Goal: Book appointment/travel/reservation

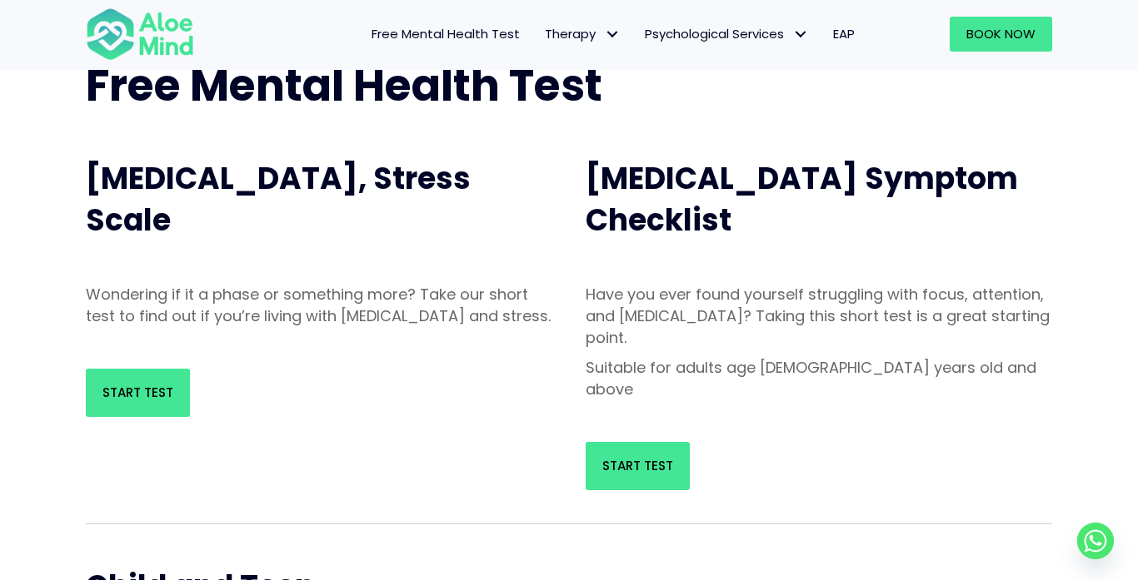
scroll to position [118, 0]
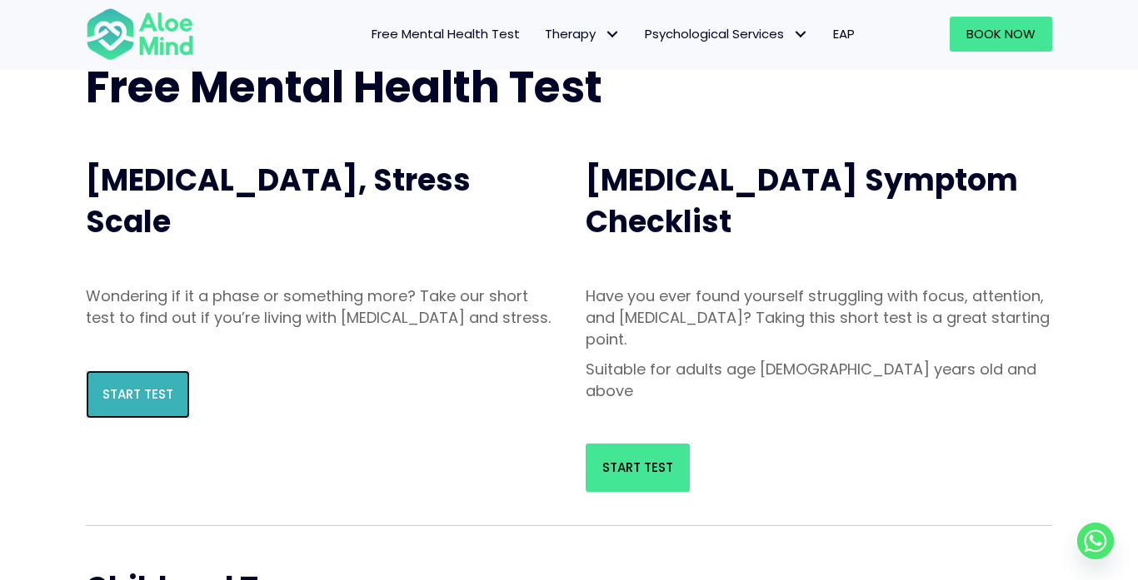
click at [127, 403] on span "Start Test" at bounding box center [137, 394] width 71 height 17
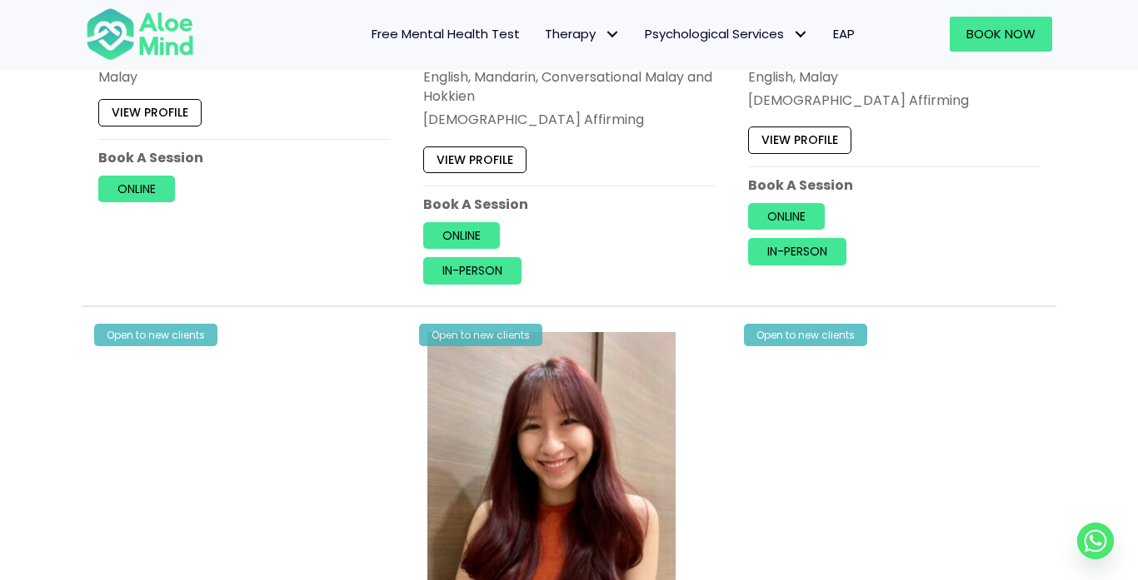
scroll to position [1866, 0]
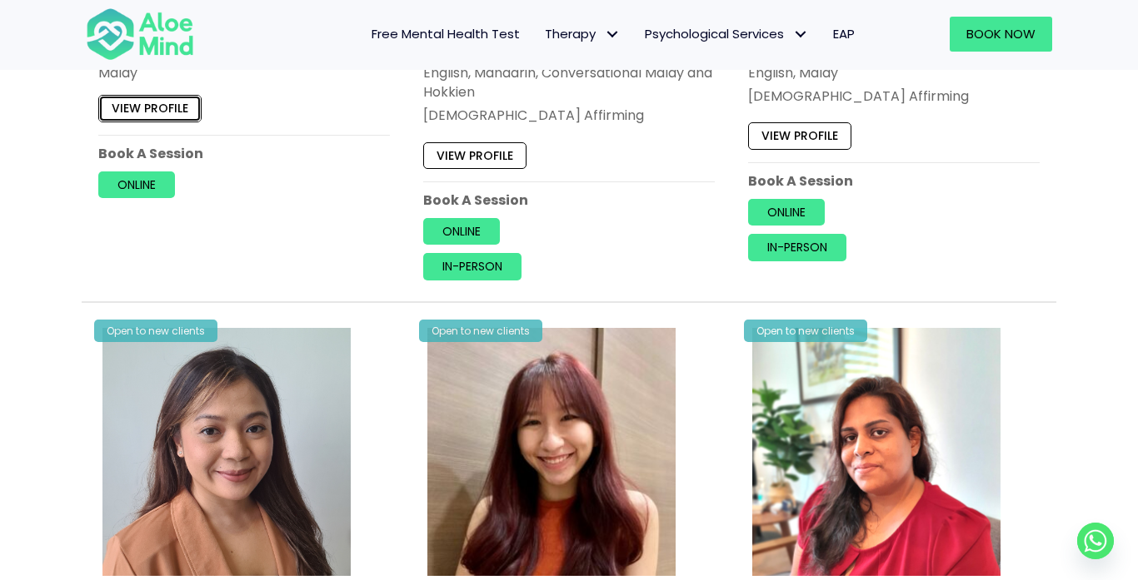
click at [202, 122] on link "View profile" at bounding box center [149, 109] width 103 height 27
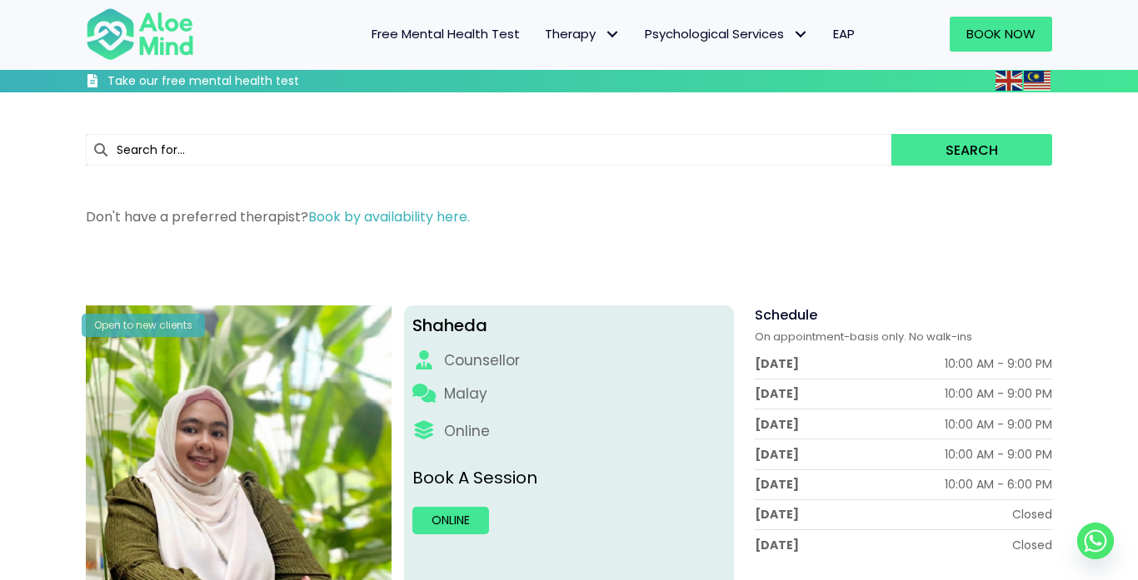
scroll to position [200, 0]
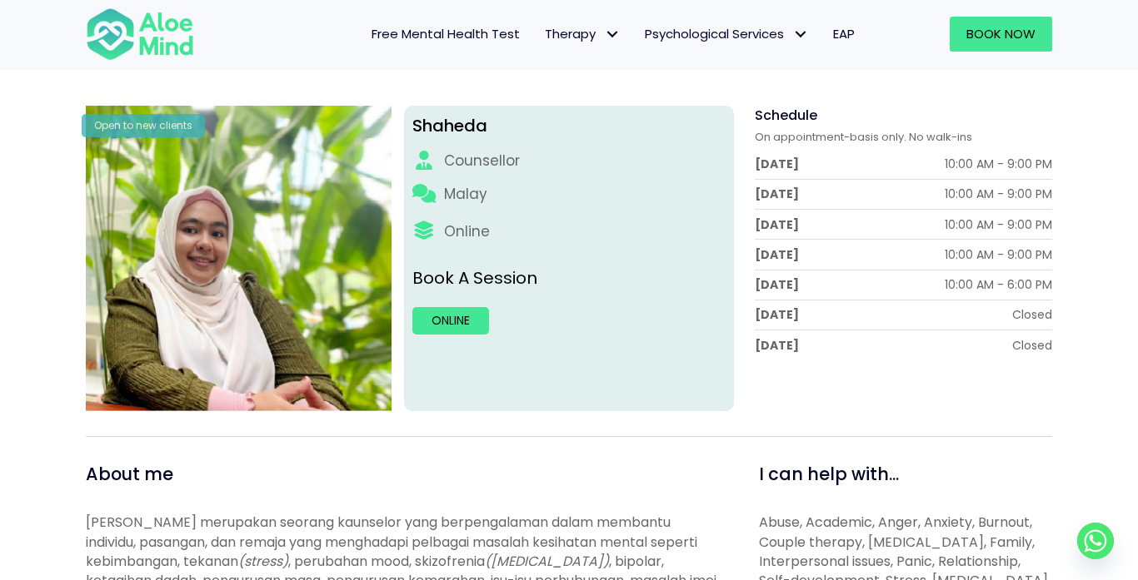
click at [620, 411] on div "Shaheda Counsellor Malay Online Book A Session Online" at bounding box center [569, 259] width 331 height 306
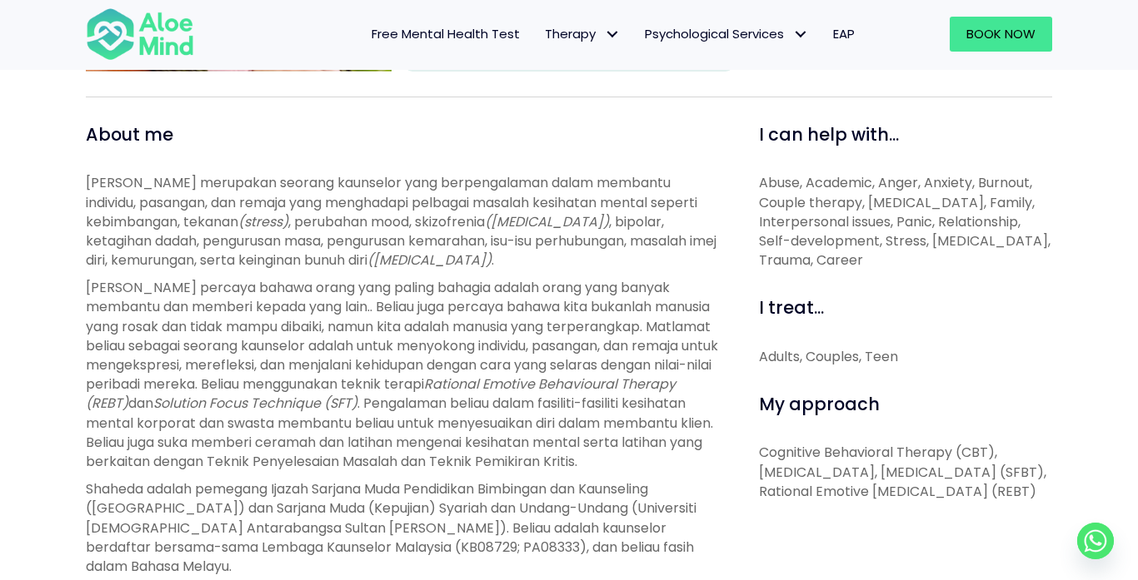
scroll to position [534, 0]
